Goal: Use online tool/utility: Utilize a website feature to perform a specific function

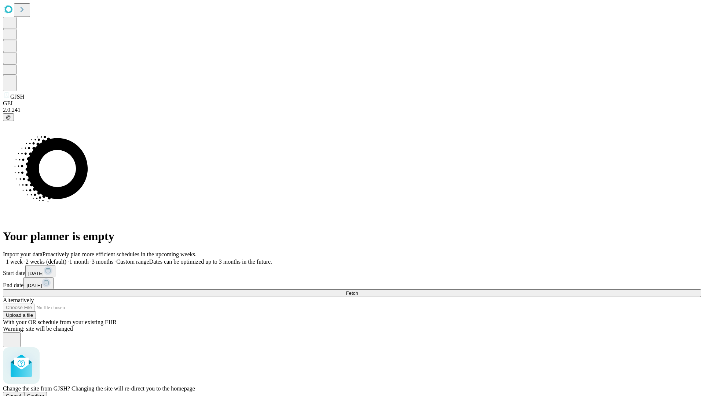
click at [44, 393] on span "Confirm" at bounding box center [35, 396] width 17 height 6
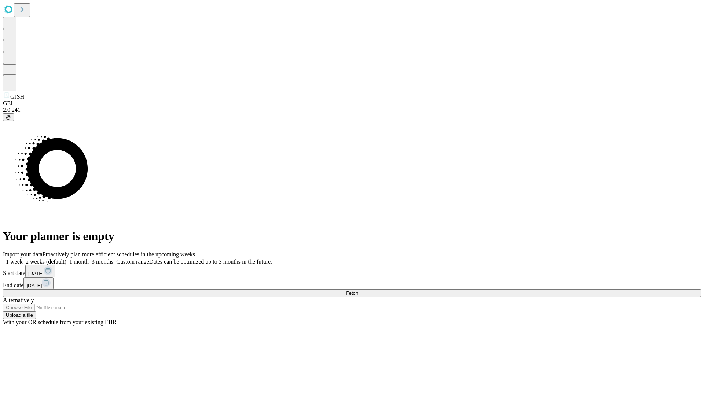
click at [23, 259] on label "1 week" at bounding box center [13, 262] width 20 height 6
click at [358, 290] on span "Fetch" at bounding box center [352, 293] width 12 height 6
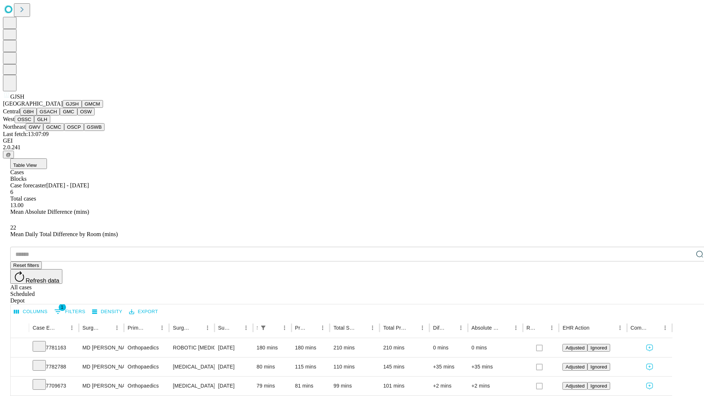
click at [82, 108] on button "GMCM" at bounding box center [92, 104] width 21 height 8
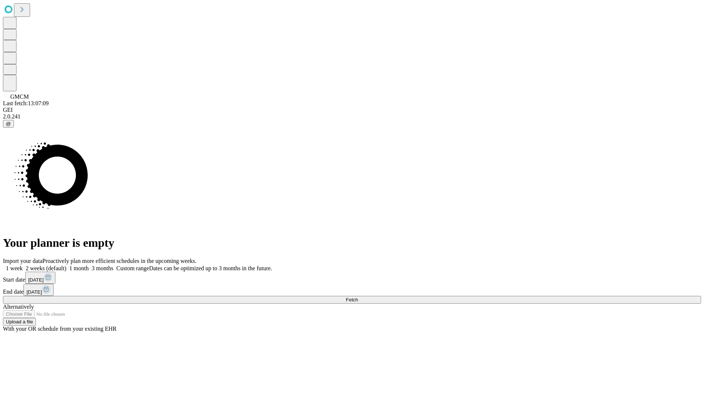
click at [23, 265] on label "1 week" at bounding box center [13, 268] width 20 height 6
click at [358, 297] on span "Fetch" at bounding box center [352, 300] width 12 height 6
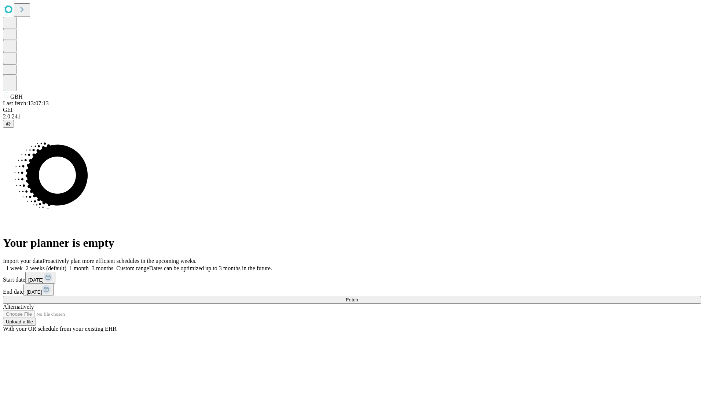
click at [23, 265] on label "1 week" at bounding box center [13, 268] width 20 height 6
click at [358, 297] on span "Fetch" at bounding box center [352, 300] width 12 height 6
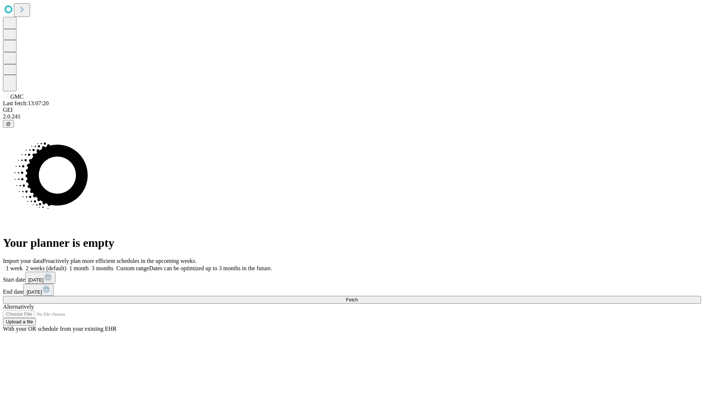
click at [23, 265] on label "1 week" at bounding box center [13, 268] width 20 height 6
click at [358, 297] on span "Fetch" at bounding box center [352, 300] width 12 height 6
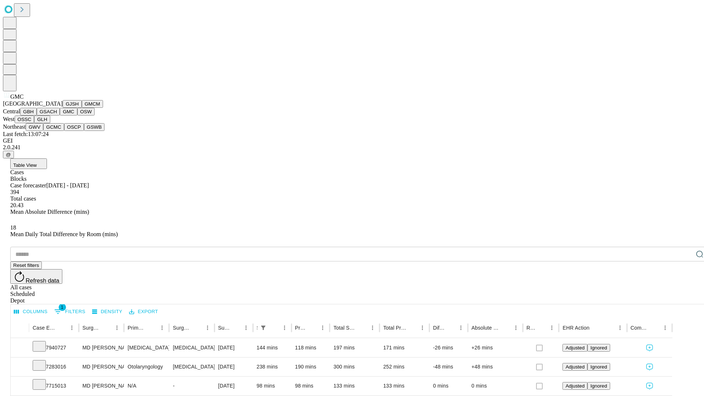
click at [77, 116] on button "OSW" at bounding box center [86, 112] width 18 height 8
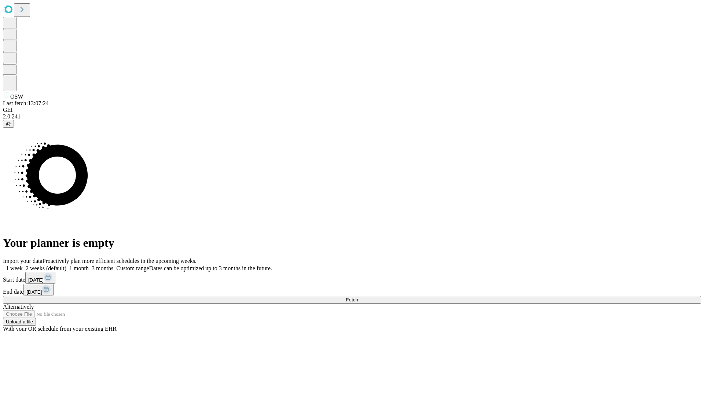
click at [23, 265] on label "1 week" at bounding box center [13, 268] width 20 height 6
click at [358, 297] on span "Fetch" at bounding box center [352, 300] width 12 height 6
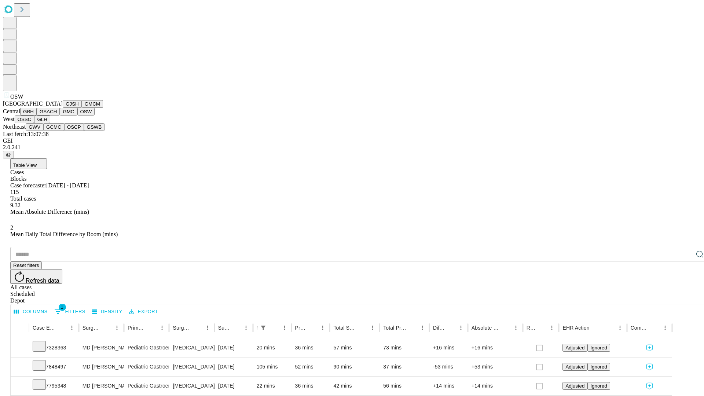
click at [34, 123] on button "OSSC" at bounding box center [25, 120] width 20 height 8
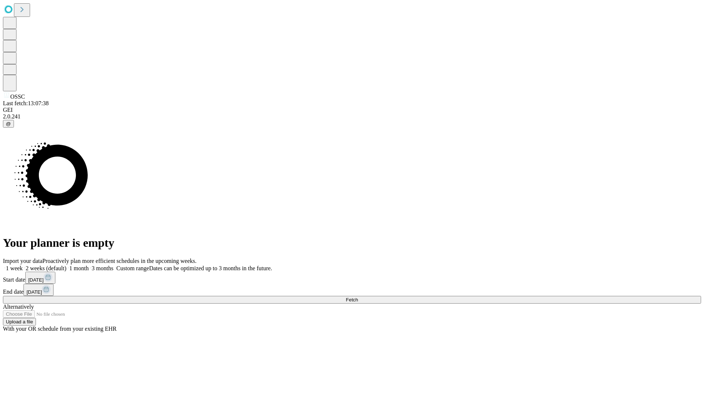
click at [23, 265] on label "1 week" at bounding box center [13, 268] width 20 height 6
click at [358, 297] on span "Fetch" at bounding box center [352, 300] width 12 height 6
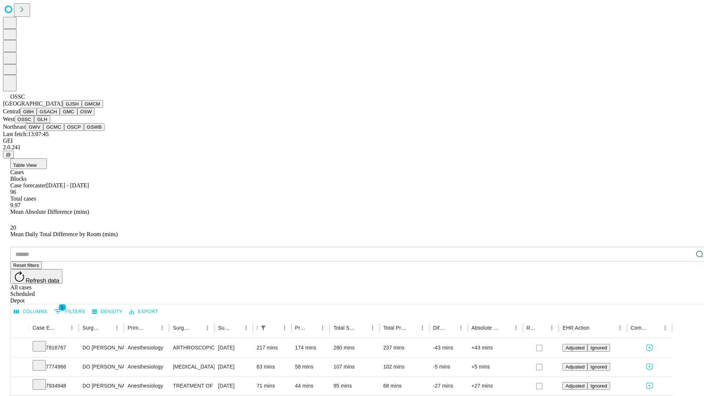
click at [50, 123] on button "GLH" at bounding box center [42, 120] width 16 height 8
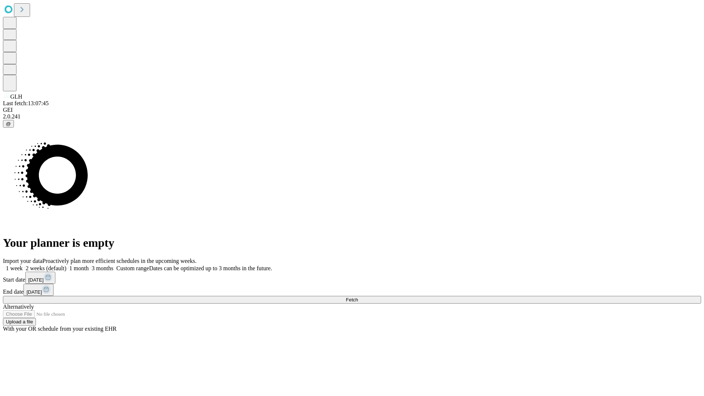
click at [23, 265] on label "1 week" at bounding box center [13, 268] width 20 height 6
click at [358, 297] on span "Fetch" at bounding box center [352, 300] width 12 height 6
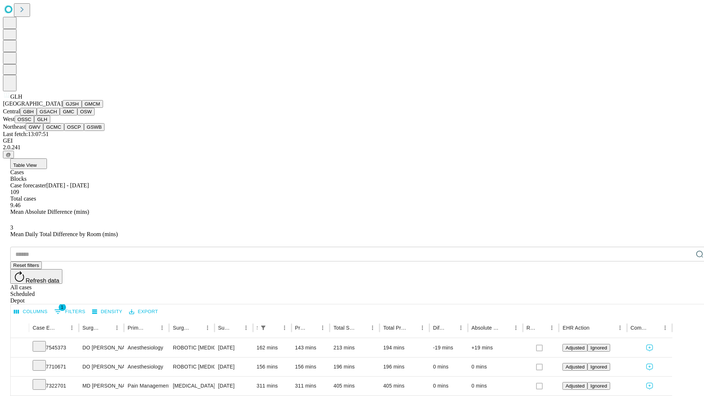
click at [43, 131] on button "GWV" at bounding box center [35, 127] width 18 height 8
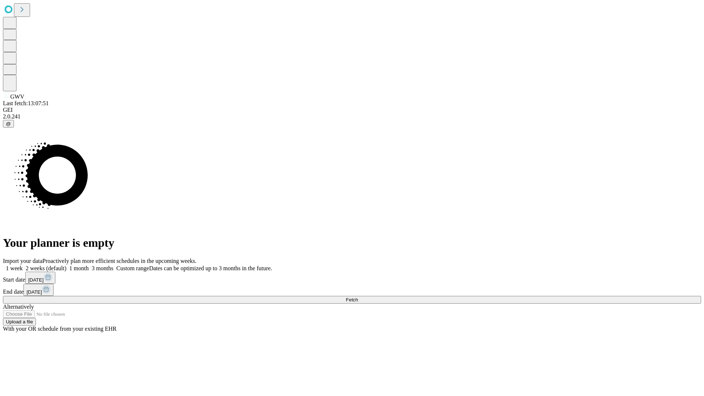
click at [23, 265] on label "1 week" at bounding box center [13, 268] width 20 height 6
click at [358, 297] on span "Fetch" at bounding box center [352, 300] width 12 height 6
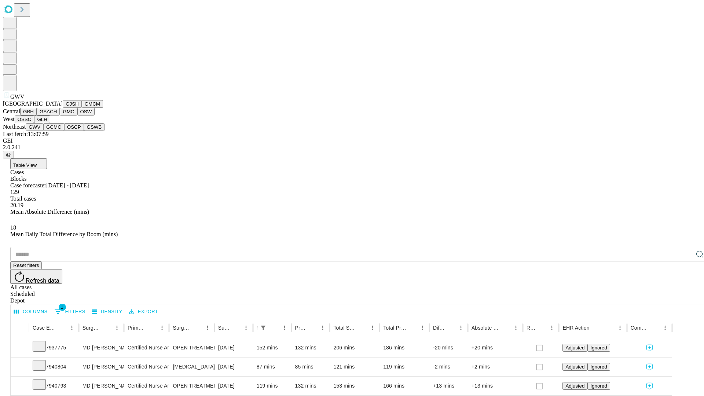
click at [57, 131] on button "GCMC" at bounding box center [53, 127] width 21 height 8
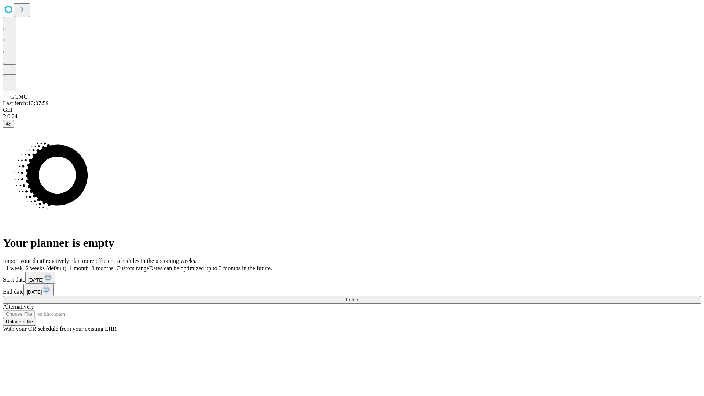
click at [23, 265] on label "1 week" at bounding box center [13, 268] width 20 height 6
click at [358, 297] on span "Fetch" at bounding box center [352, 300] width 12 height 6
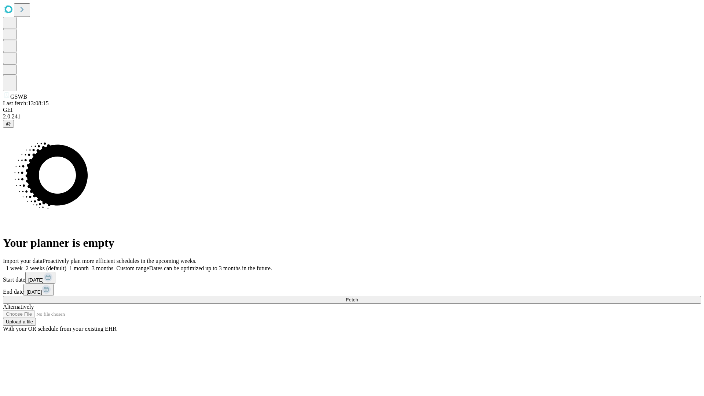
click at [23, 265] on label "1 week" at bounding box center [13, 268] width 20 height 6
click at [358, 297] on span "Fetch" at bounding box center [352, 300] width 12 height 6
